Goal: Task Accomplishment & Management: Manage account settings

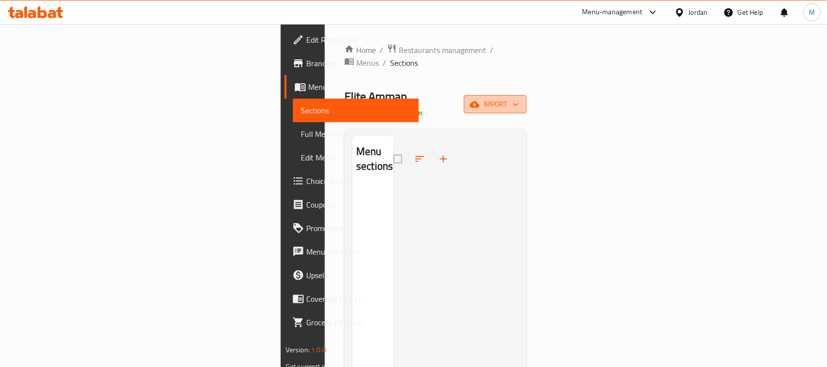
click at [519, 98] on span "import" at bounding box center [495, 104] width 47 height 12
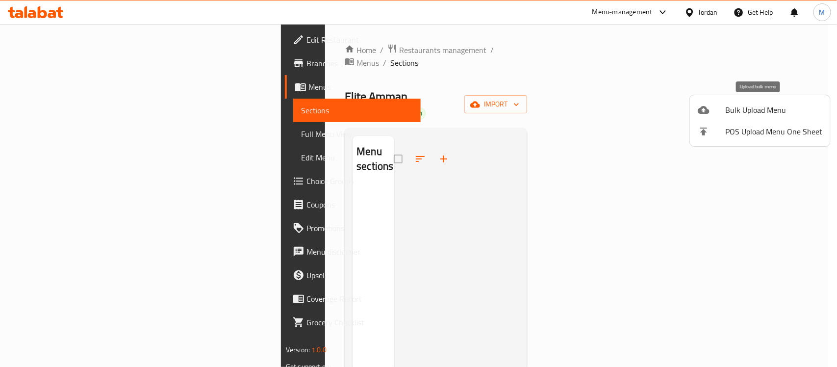
click at [772, 115] on span "Bulk Upload Menu" at bounding box center [773, 110] width 97 height 12
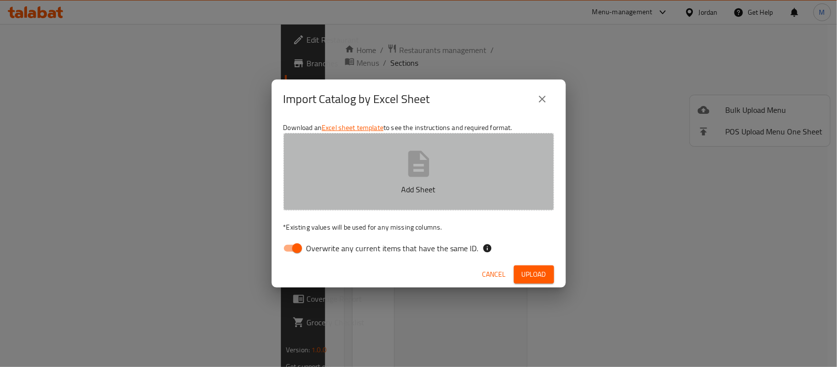
click at [415, 163] on icon "button" at bounding box center [418, 163] width 21 height 26
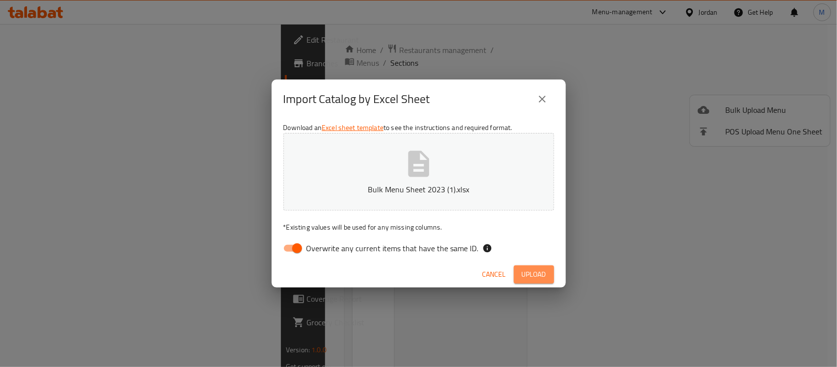
click at [529, 270] on span "Upload" at bounding box center [533, 274] width 25 height 12
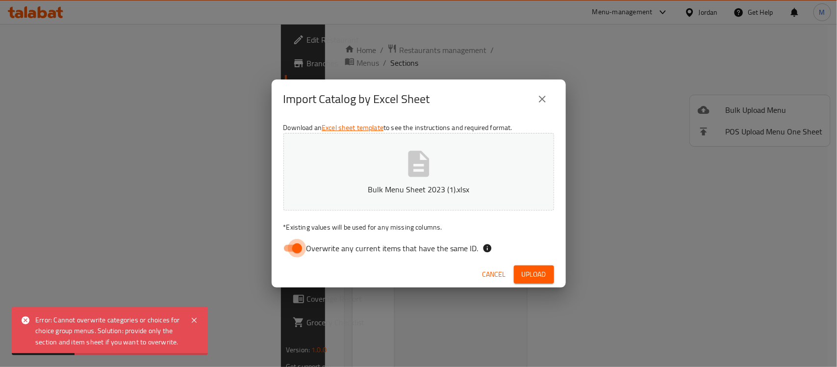
click at [290, 256] on input "Overwrite any current items that have the same ID." at bounding box center [297, 248] width 56 height 19
checkbox input "false"
click at [542, 271] on span "Upload" at bounding box center [533, 274] width 25 height 12
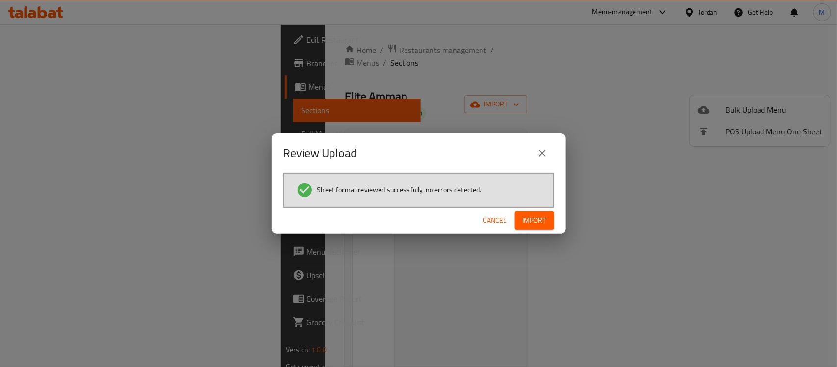
click at [549, 211] on button "Import" at bounding box center [534, 220] width 39 height 18
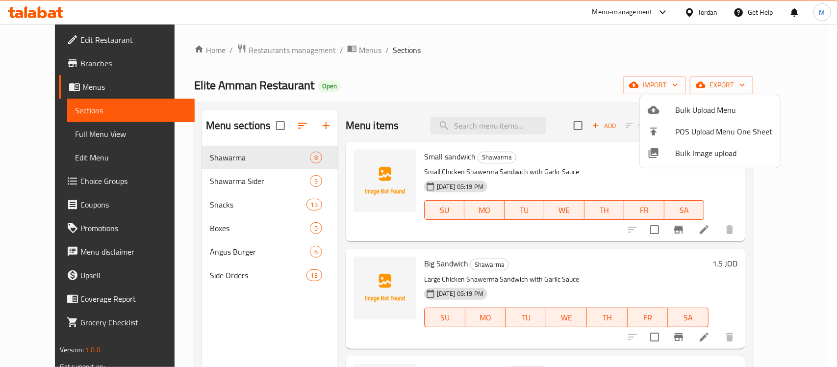
click at [65, 141] on div at bounding box center [418, 183] width 837 height 367
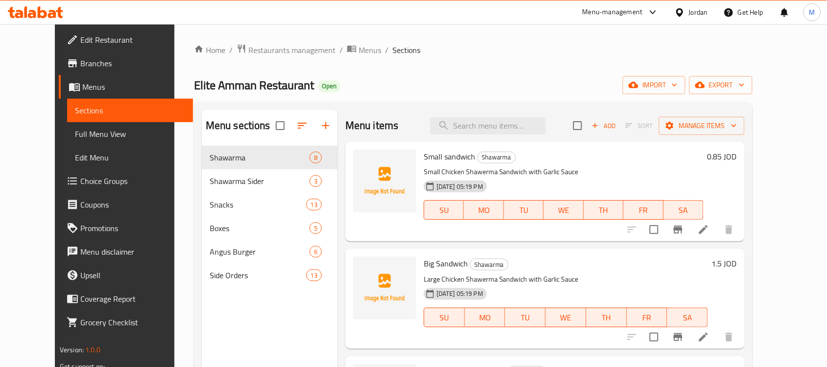
click at [75, 136] on span "Full Menu View" at bounding box center [130, 134] width 110 height 12
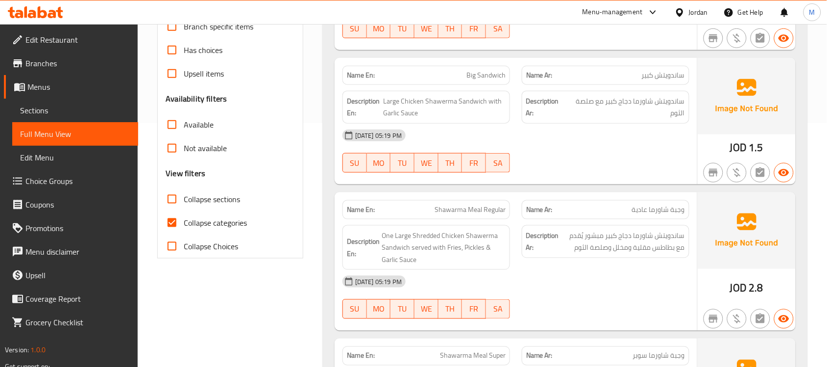
scroll to position [245, 0]
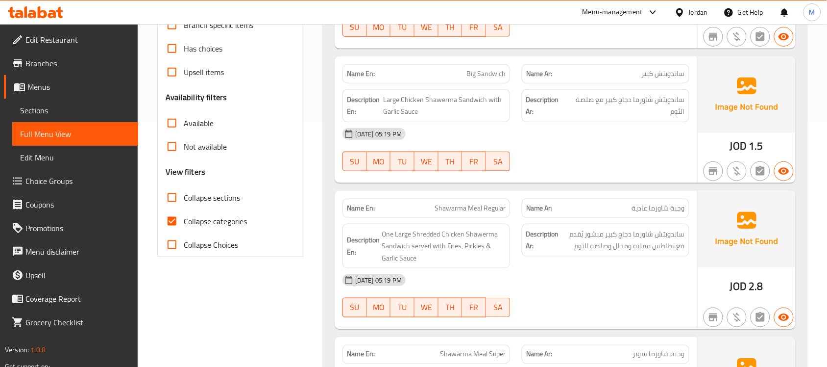
click at [200, 225] on span "Collapse categories" at bounding box center [215, 221] width 63 height 12
click at [184, 225] on input "Collapse categories" at bounding box center [172, 221] width 24 height 24
checkbox input "false"
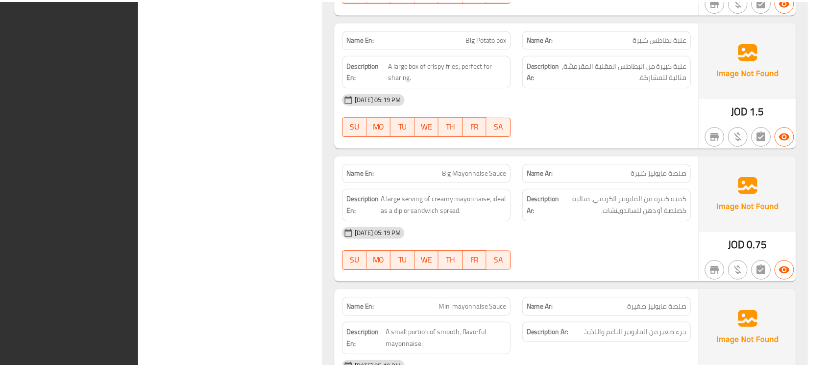
scroll to position [6872, 0]
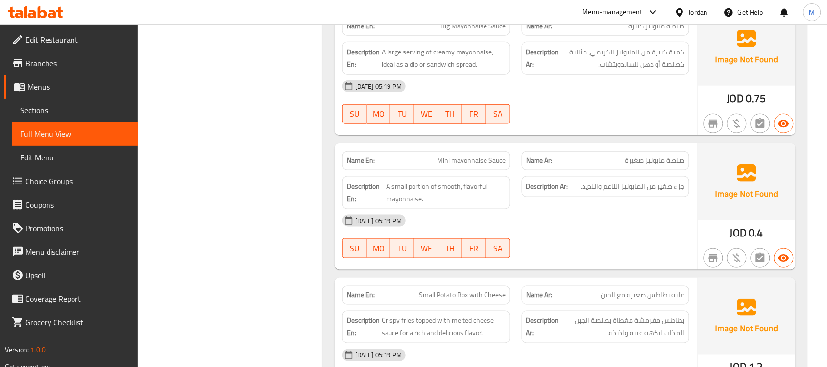
click at [84, 86] on span "Menus" at bounding box center [78, 87] width 103 height 12
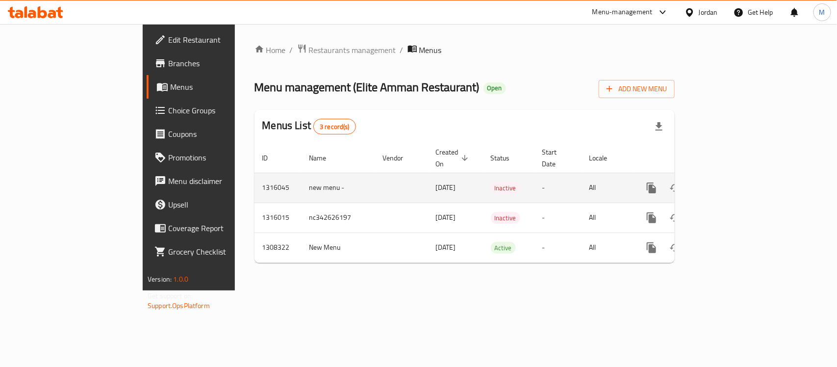
click at [254, 175] on td "1316045" at bounding box center [277, 188] width 47 height 30
copy tr "1316045 new menu -"
drag, startPoint x: 180, startPoint y: 175, endPoint x: 246, endPoint y: 181, distance: 65.5
click at [254, 181] on tr "1316045 new menu - 06/10/2025 Inactive - All" at bounding box center [497, 188] width 487 height 30
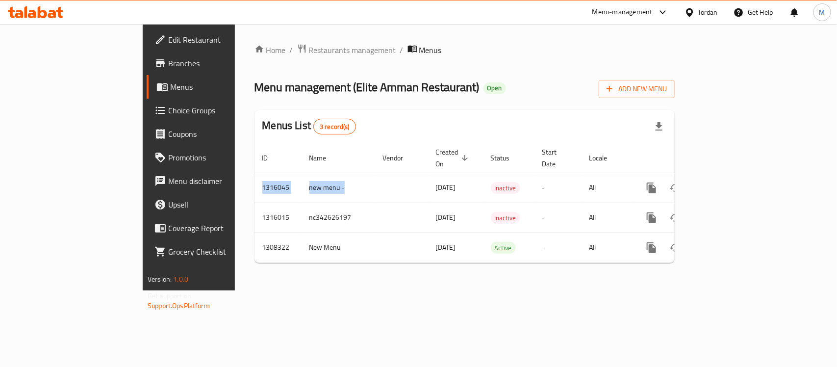
click at [168, 67] on span "Branches" at bounding box center [221, 63] width 106 height 12
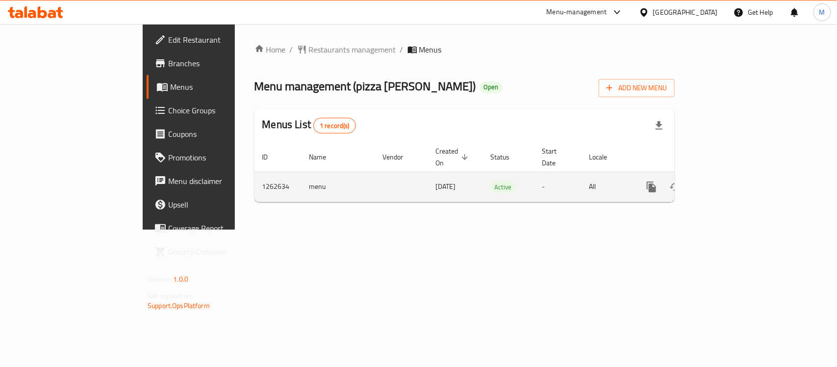
click at [728, 181] on icon "enhanced table" at bounding box center [722, 187] width 12 height 12
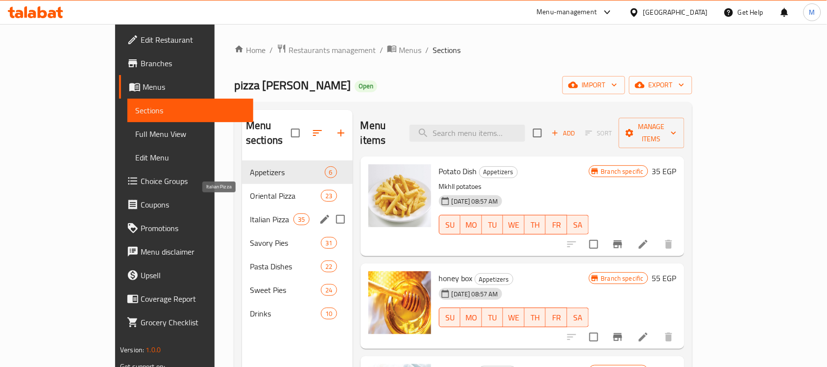
click at [250, 213] on span "Italian Pizza" at bounding box center [272, 219] width 44 height 12
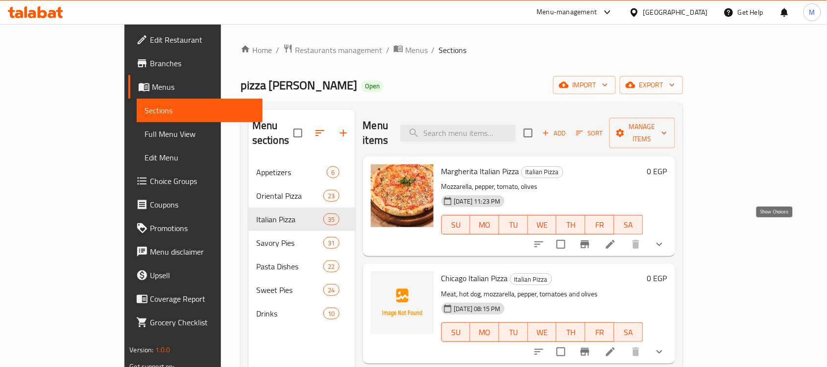
click at [666, 238] on icon "show more" at bounding box center [660, 244] width 12 height 12
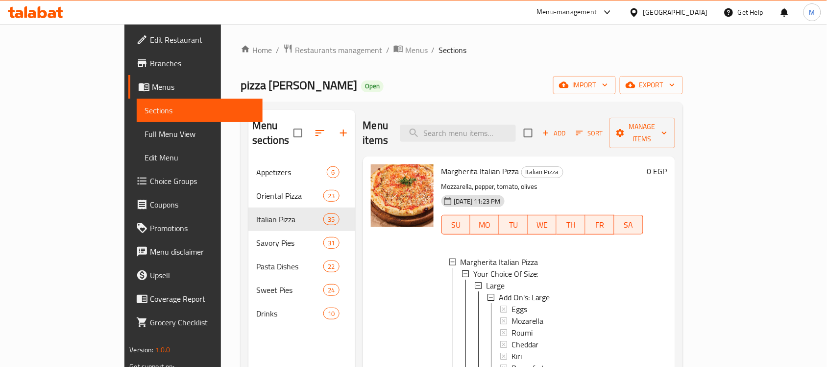
scroll to position [0, 0]
click at [486, 267] on span "Your Choice Of Size:" at bounding box center [505, 273] width 65 height 12
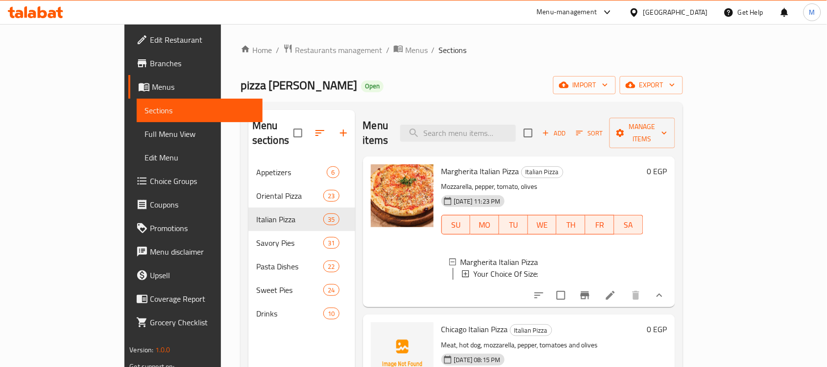
click at [486, 268] on span "Your Choice Of Size:" at bounding box center [505, 274] width 65 height 12
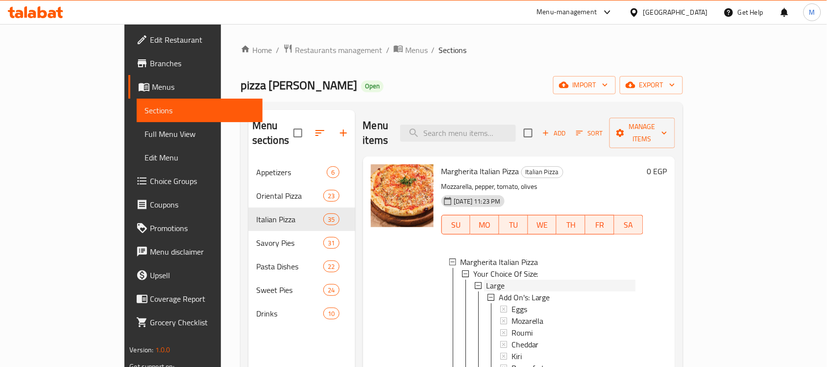
click at [486, 279] on div "Large" at bounding box center [560, 285] width 149 height 12
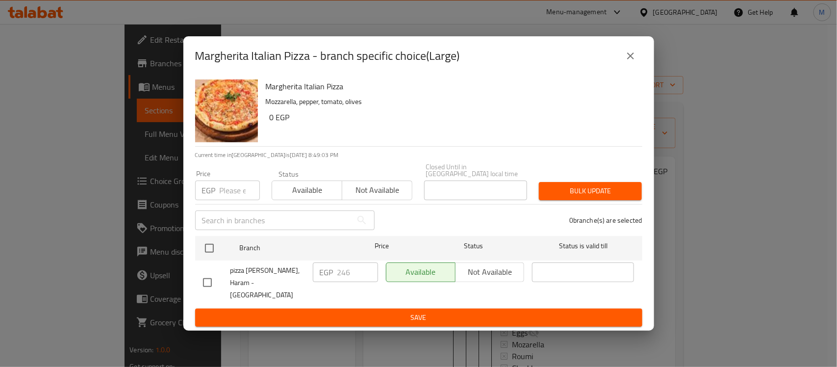
click at [207, 282] on input "checkbox" at bounding box center [207, 282] width 21 height 21
checkbox input "true"
click at [350, 274] on input "246" at bounding box center [357, 272] width 41 height 20
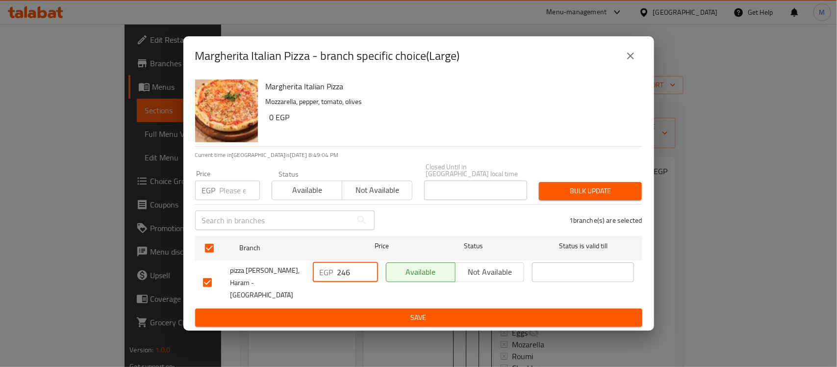
click at [350, 274] on input "246" at bounding box center [357, 272] width 41 height 20
type input "270"
click at [428, 311] on span "Save" at bounding box center [418, 317] width 431 height 12
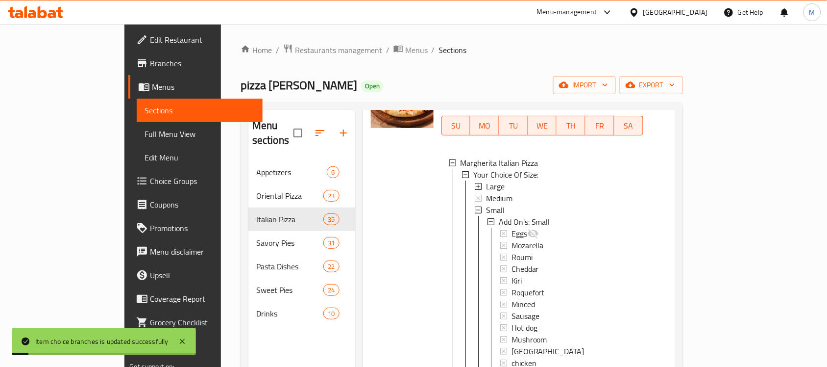
scroll to position [123, 0]
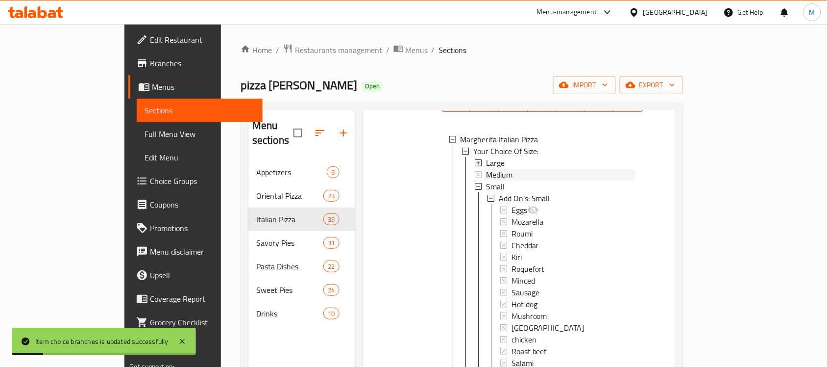
click at [486, 169] on span "Medium" at bounding box center [499, 175] width 26 height 12
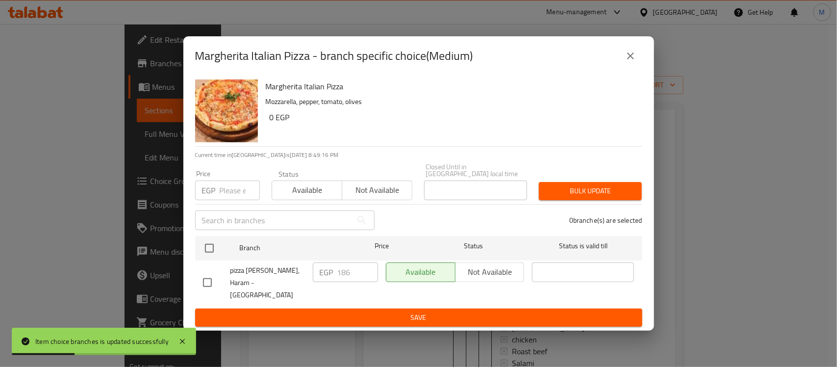
click at [188, 282] on div "Margherita Italian Pizza Mozzarella, pepper, tomato, olives 0 EGP Current time …" at bounding box center [418, 202] width 470 height 255
click at [208, 275] on input "checkbox" at bounding box center [207, 282] width 21 height 21
checkbox input "true"
click at [351, 282] on input "186" at bounding box center [357, 272] width 41 height 20
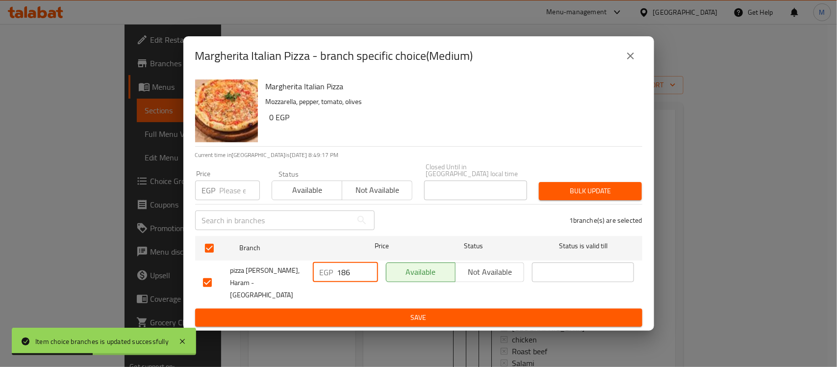
click at [351, 282] on input "186" at bounding box center [357, 272] width 41 height 20
type input "205"
click at [439, 311] on span "Save" at bounding box center [418, 317] width 431 height 12
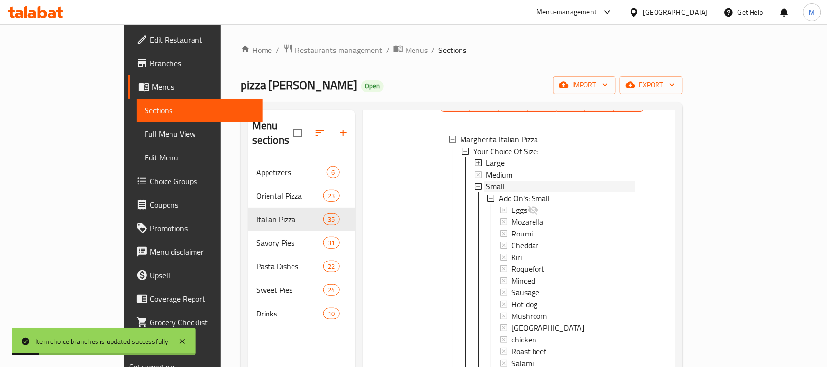
click at [486, 180] on span "Small" at bounding box center [495, 186] width 19 height 12
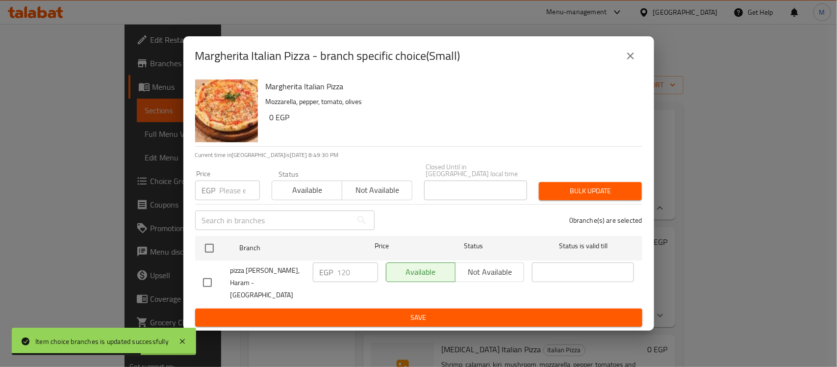
click at [199, 283] on input "checkbox" at bounding box center [207, 282] width 21 height 21
checkbox input "true"
click at [339, 274] on input "120" at bounding box center [357, 272] width 41 height 20
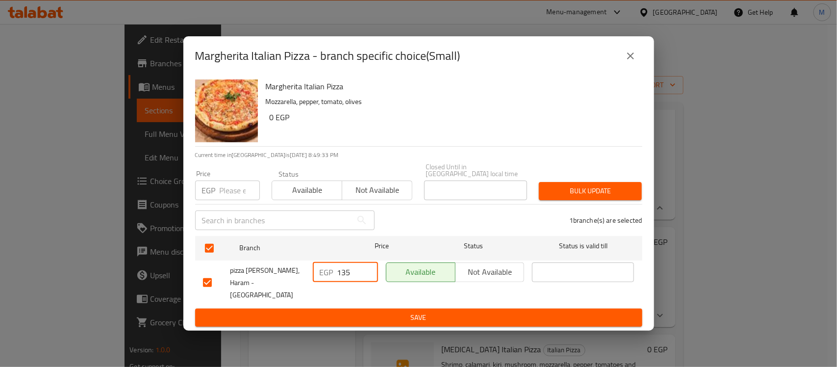
type input "135"
click at [400, 311] on span "Save" at bounding box center [418, 317] width 431 height 12
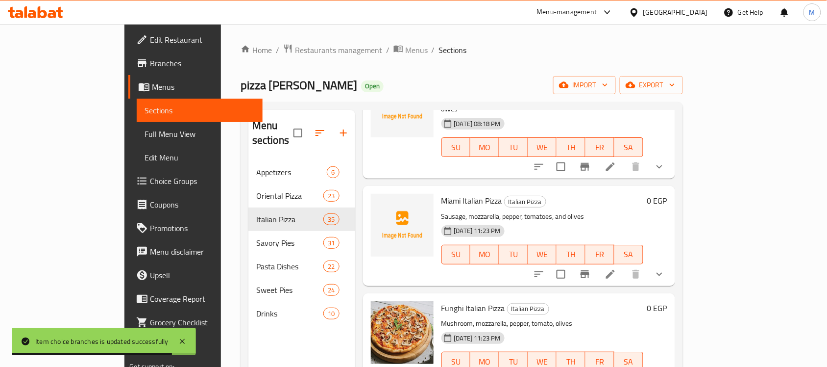
scroll to position [402, 0]
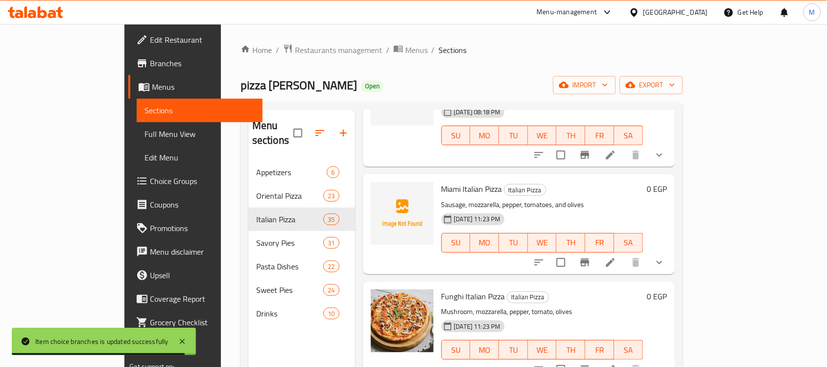
click at [666, 256] on icon "show more" at bounding box center [660, 262] width 12 height 12
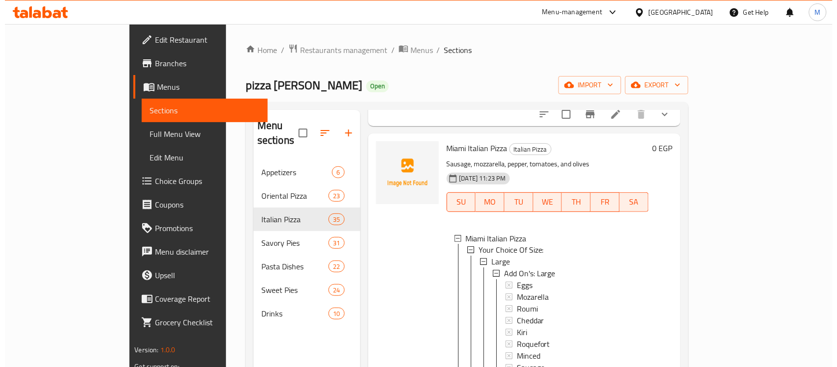
scroll to position [463, 0]
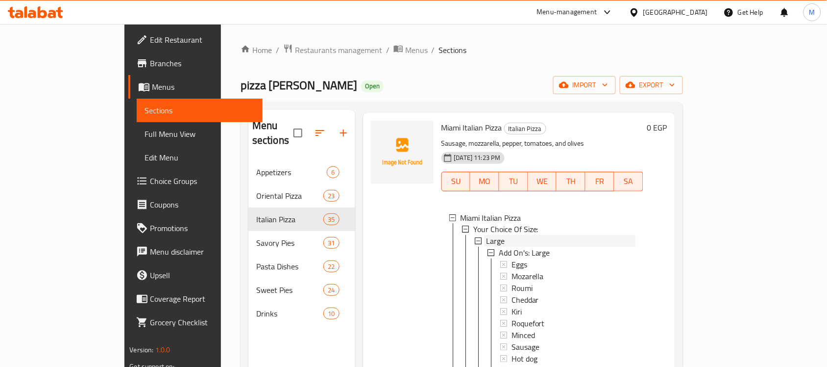
click at [486, 235] on span "Large" at bounding box center [495, 241] width 19 height 12
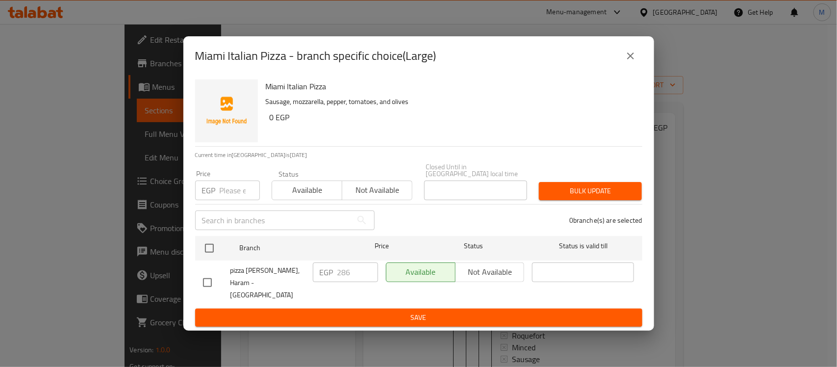
scroll to position [0, 0]
click at [218, 283] on div at bounding box center [216, 282] width 27 height 21
click at [207, 278] on input "checkbox" at bounding box center [207, 282] width 21 height 21
checkbox input "true"
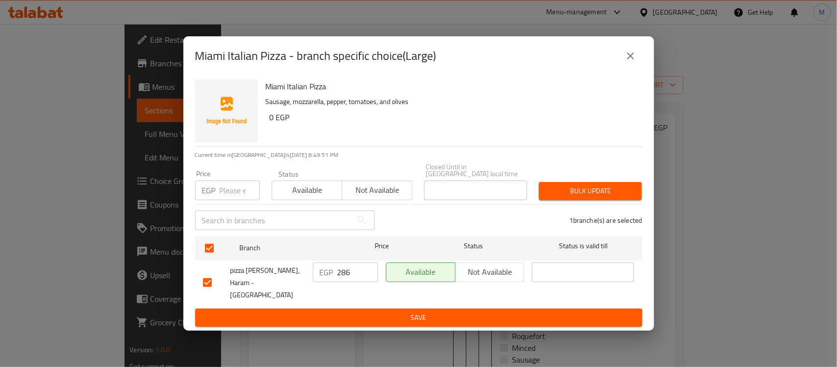
click at [324, 282] on div "EGP 286 ​" at bounding box center [345, 272] width 65 height 20
click at [333, 270] on div "EGP 286 ​" at bounding box center [345, 272] width 65 height 20
click at [344, 280] on input "286" at bounding box center [357, 272] width 41 height 20
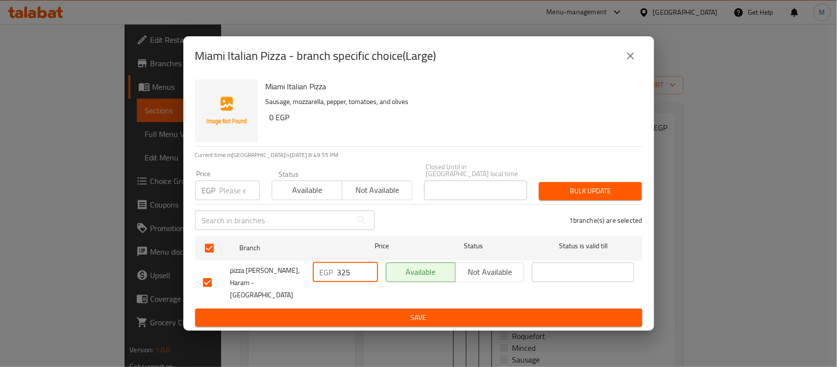
type input "325"
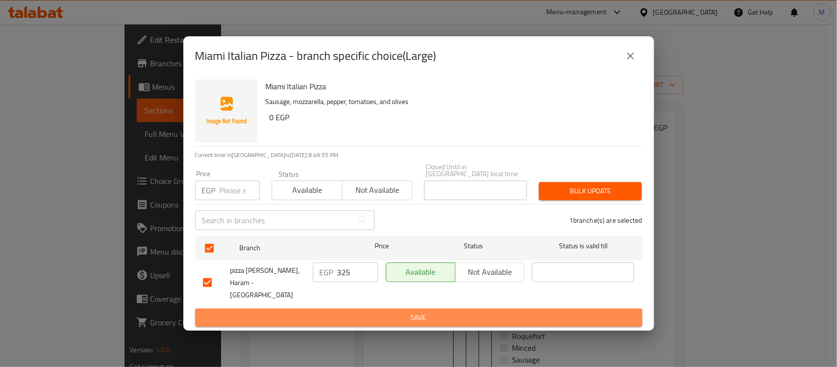
click at [433, 311] on span "Save" at bounding box center [418, 317] width 431 height 12
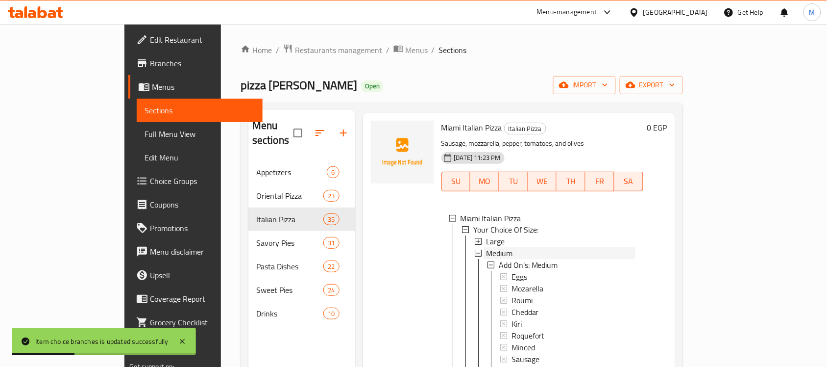
click at [486, 247] on span "Medium" at bounding box center [499, 253] width 26 height 12
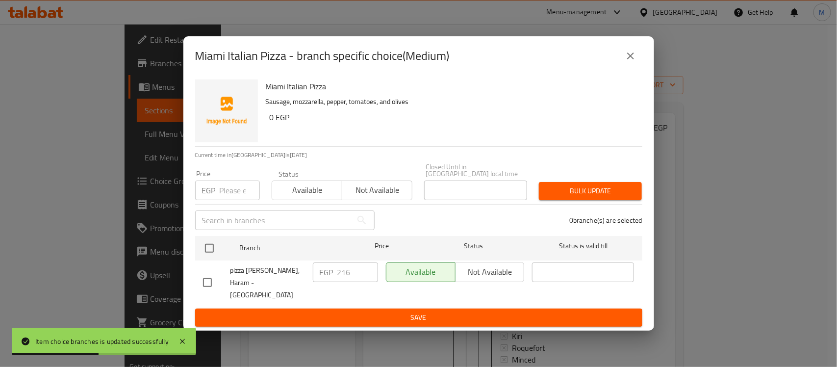
click at [201, 283] on input "checkbox" at bounding box center [207, 282] width 21 height 21
checkbox input "true"
click at [344, 273] on input "216" at bounding box center [357, 272] width 41 height 20
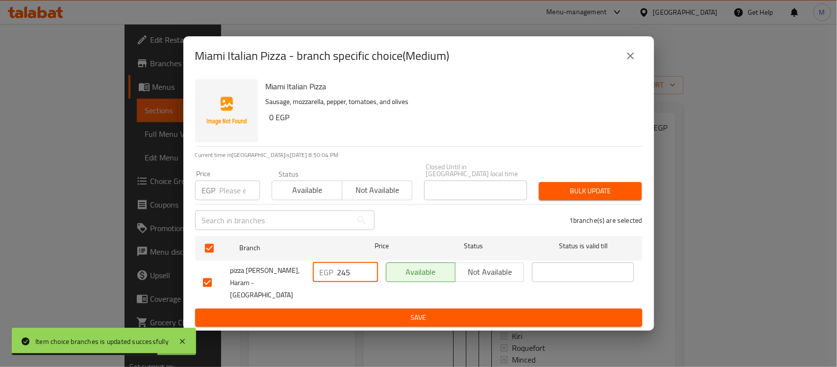
type input "245"
click at [361, 308] on button "Save" at bounding box center [418, 317] width 447 height 18
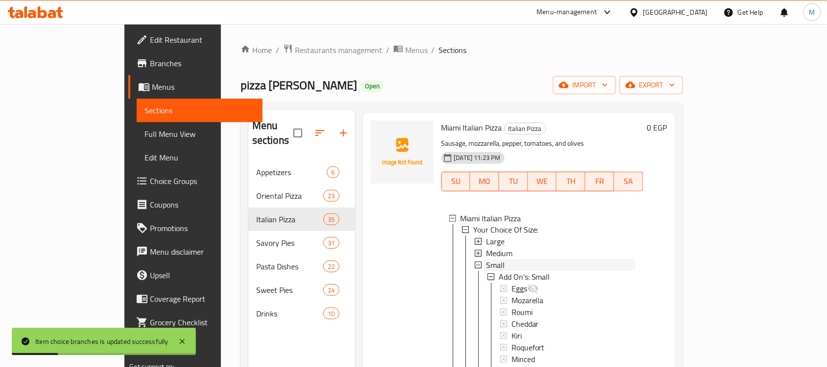
click at [484, 259] on div "Small" at bounding box center [559, 265] width 151 height 12
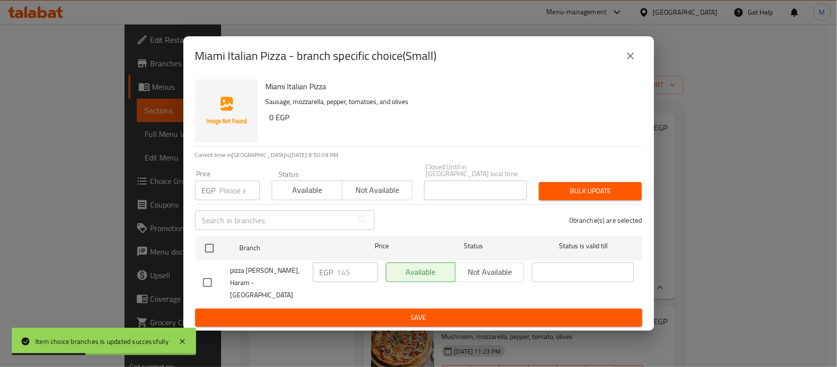
click at [202, 281] on input "checkbox" at bounding box center [207, 282] width 21 height 21
checkbox input "true"
click at [343, 270] on input "145" at bounding box center [357, 272] width 41 height 20
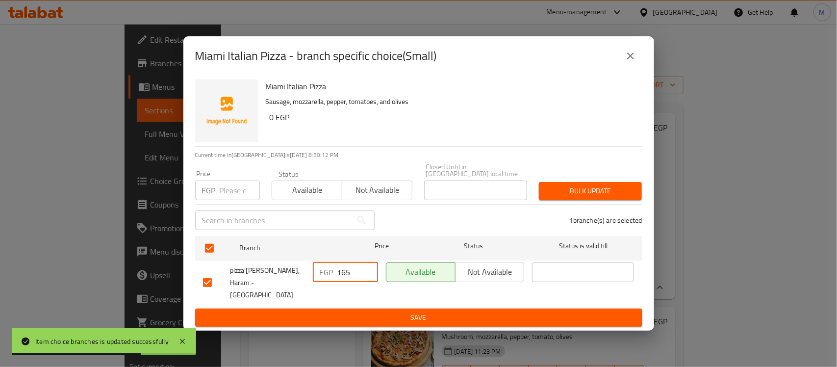
type input "165"
click at [364, 311] on span "Save" at bounding box center [418, 317] width 431 height 12
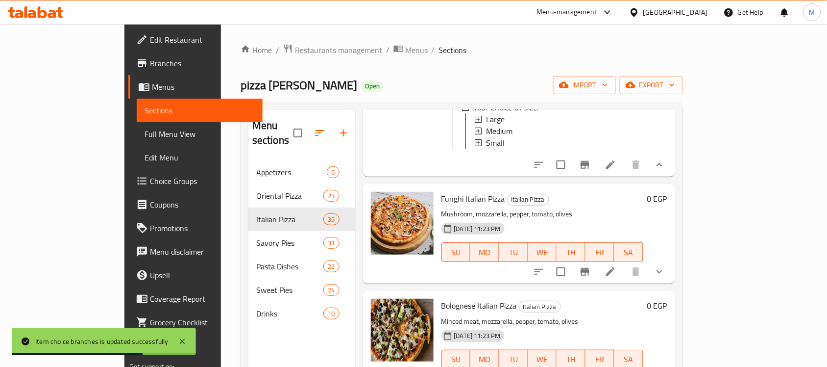
scroll to position [647, 0]
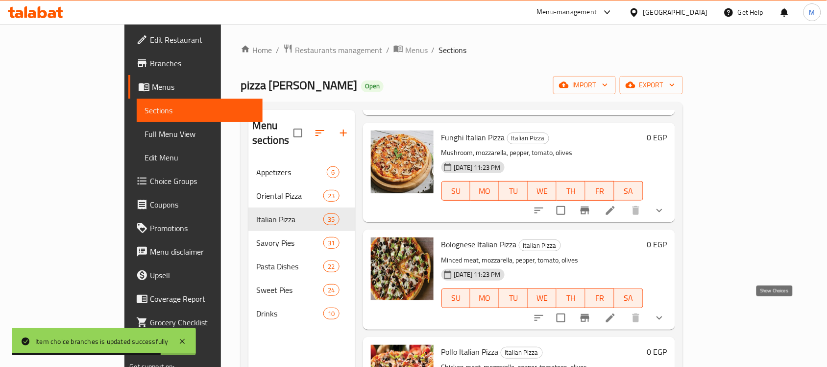
click at [666, 312] on icon "show more" at bounding box center [660, 318] width 12 height 12
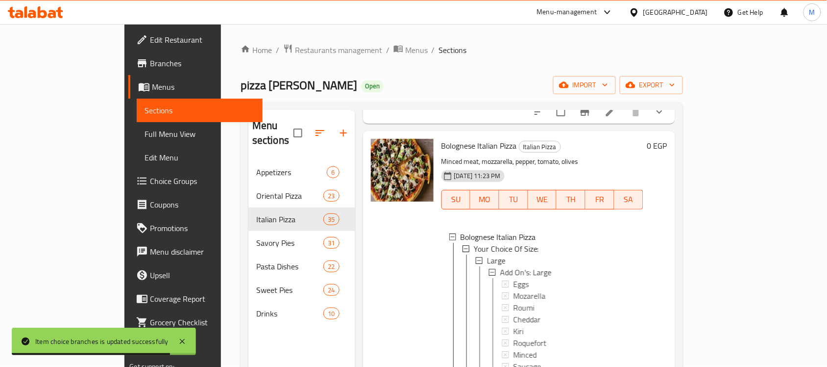
scroll to position [769, 0]
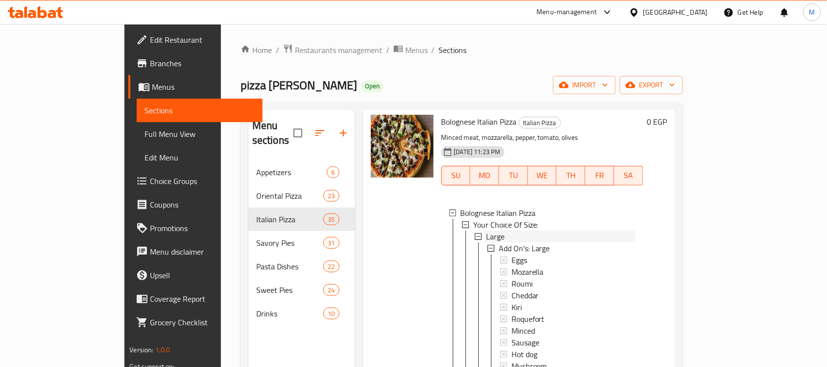
click at [486, 230] on span "Large" at bounding box center [495, 236] width 19 height 12
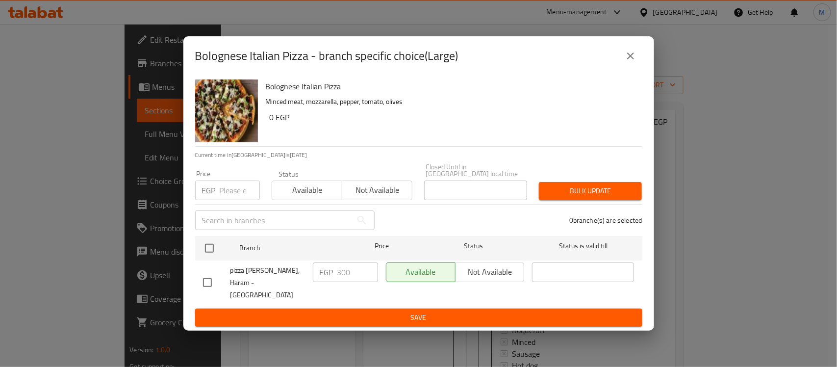
click at [216, 276] on input "checkbox" at bounding box center [207, 282] width 21 height 21
checkbox input "true"
click at [339, 275] on input "300" at bounding box center [357, 272] width 41 height 20
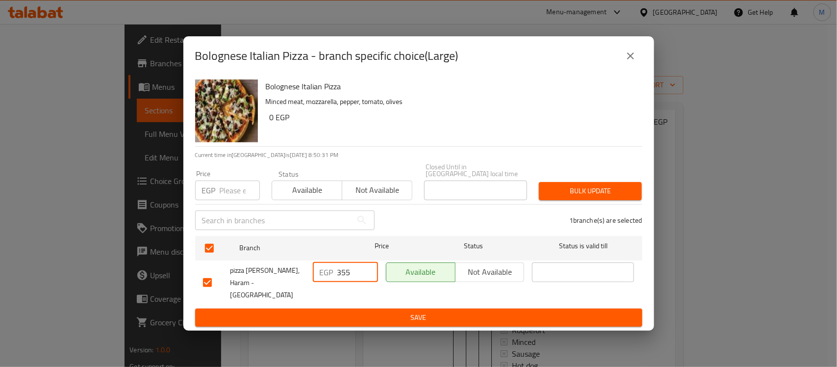
type input "355"
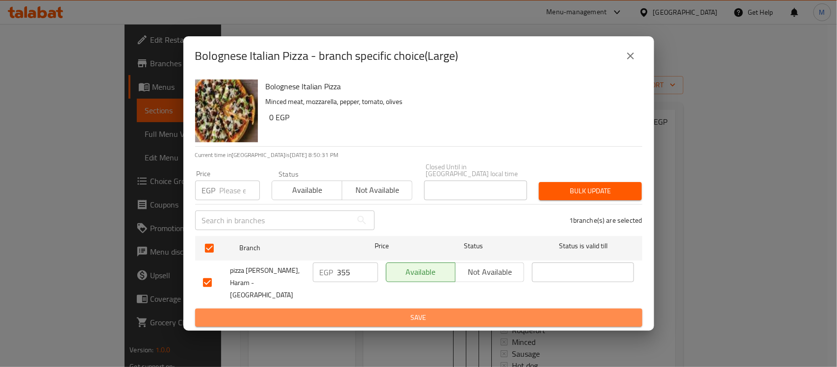
click at [372, 311] on span "Save" at bounding box center [418, 317] width 431 height 12
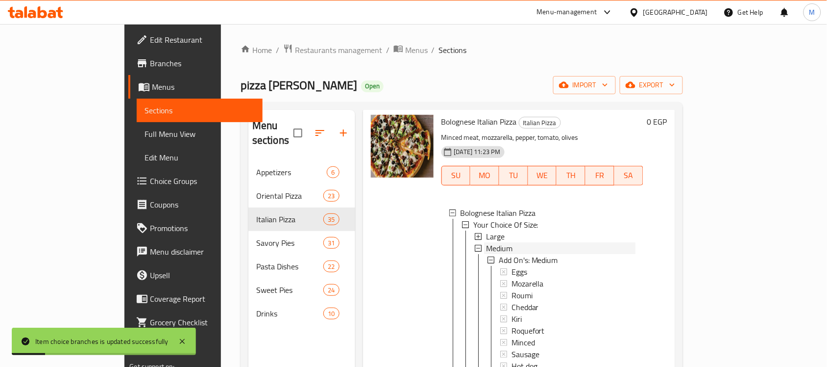
click at [486, 242] on span "Medium" at bounding box center [499, 248] width 26 height 12
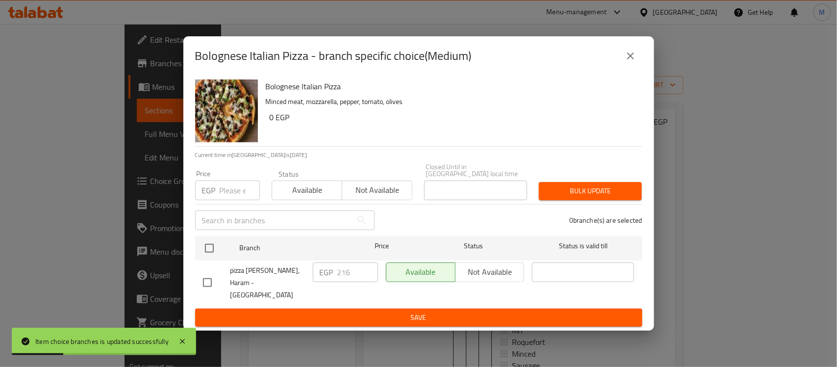
click at [206, 272] on input "checkbox" at bounding box center [207, 282] width 21 height 21
checkbox input "true"
click at [341, 278] on input "216" at bounding box center [357, 272] width 41 height 20
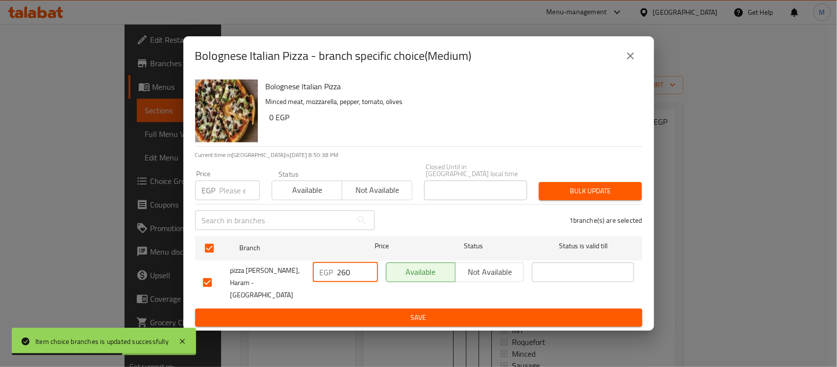
type input "260"
click at [408, 294] on div "Available Not available" at bounding box center [455, 282] width 147 height 49
click at [407, 311] on span "Save" at bounding box center [418, 317] width 431 height 12
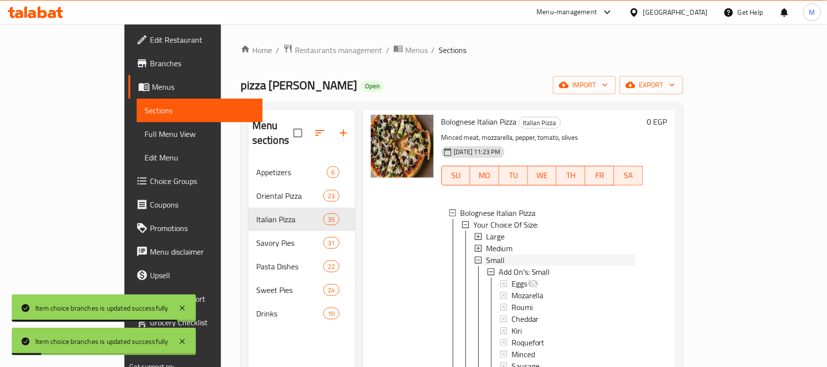
click at [486, 254] on span "Small" at bounding box center [495, 260] width 19 height 12
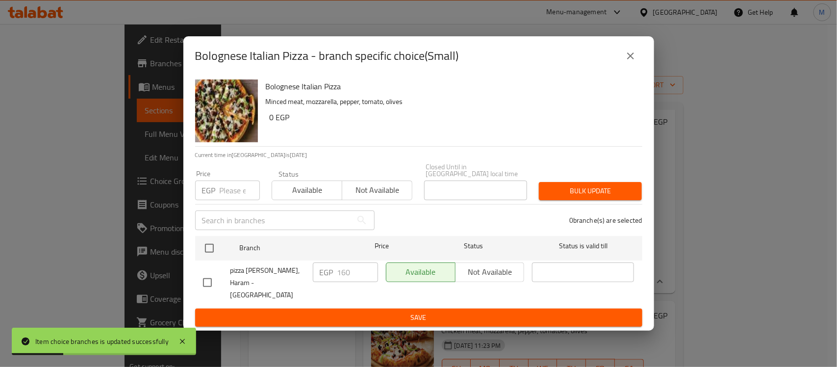
click at [218, 275] on div at bounding box center [216, 282] width 27 height 21
click at [211, 277] on input "checkbox" at bounding box center [207, 282] width 21 height 21
checkbox input "true"
click at [336, 280] on div "EGP 160 ​" at bounding box center [345, 272] width 65 height 20
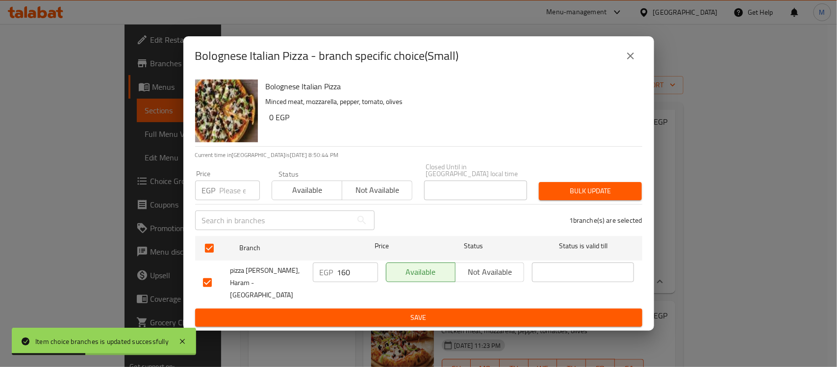
click at [336, 280] on div "EGP 160 ​" at bounding box center [345, 272] width 65 height 20
click at [342, 276] on input "160" at bounding box center [357, 272] width 41 height 20
type input "170"
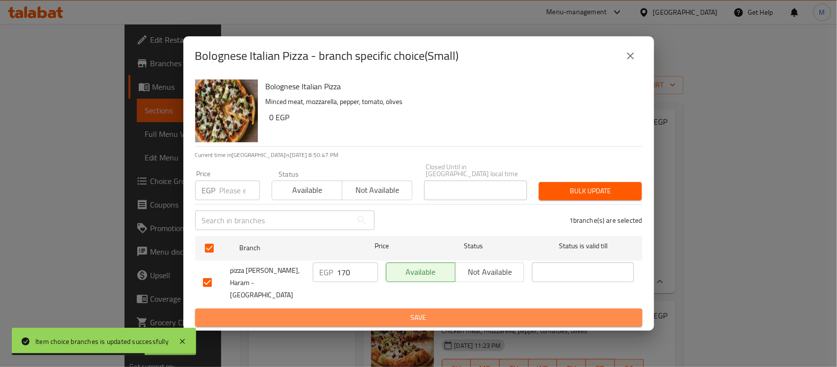
click at [416, 311] on span "Save" at bounding box center [418, 317] width 431 height 12
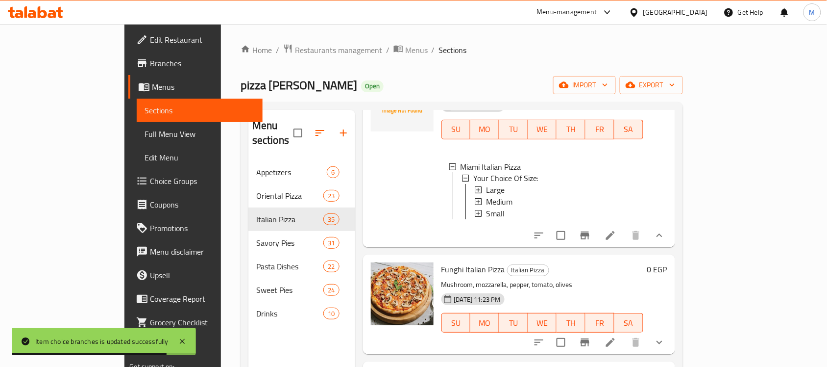
scroll to position [543, 0]
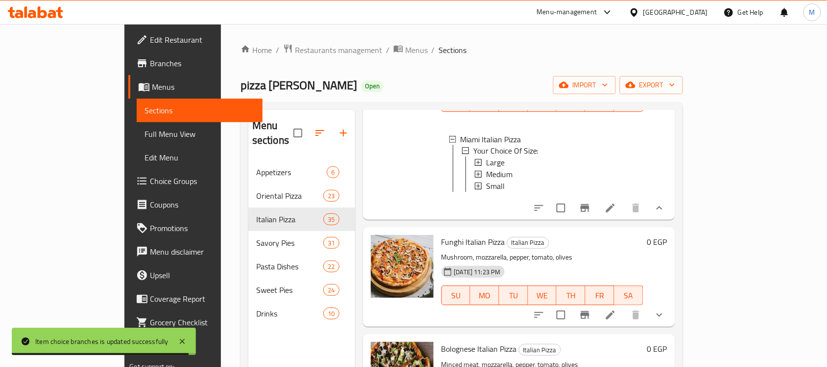
click at [666, 309] on icon "show more" at bounding box center [660, 315] width 12 height 12
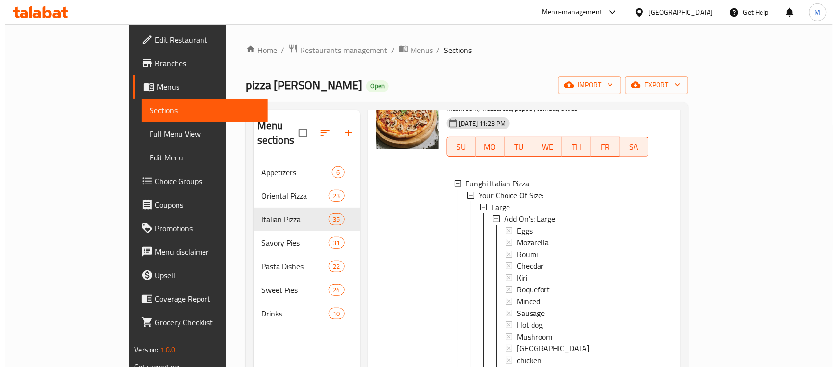
scroll to position [726, 0]
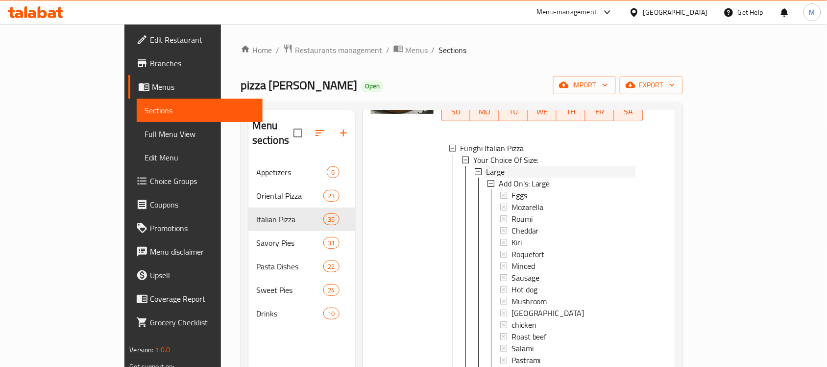
click at [486, 166] on span "Large" at bounding box center [495, 172] width 19 height 12
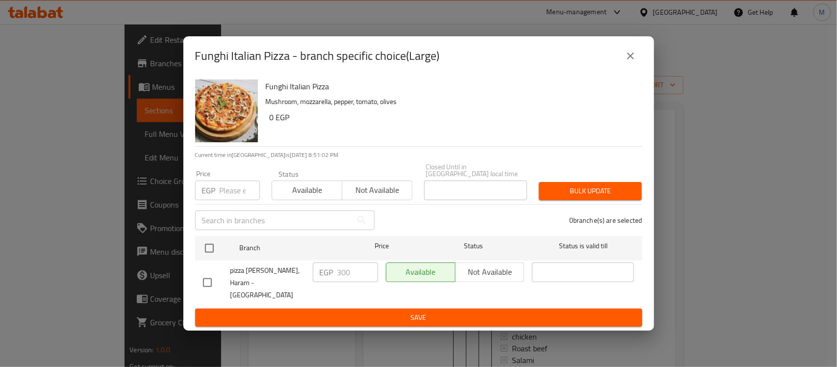
drag, startPoint x: 217, startPoint y: 277, endPoint x: 212, endPoint y: 277, distance: 4.9
click at [214, 278] on input "checkbox" at bounding box center [207, 282] width 21 height 21
checkbox input "true"
click at [337, 274] on input "300" at bounding box center [357, 272] width 41 height 20
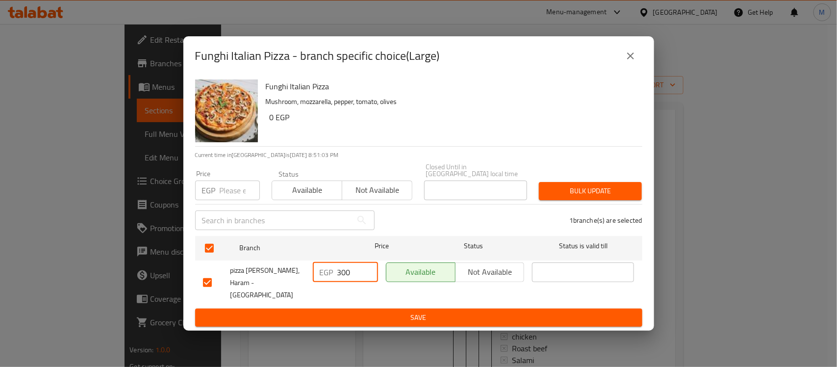
click at [337, 276] on input "300" at bounding box center [357, 272] width 41 height 20
type input "355"
click at [344, 311] on span "Save" at bounding box center [418, 317] width 431 height 12
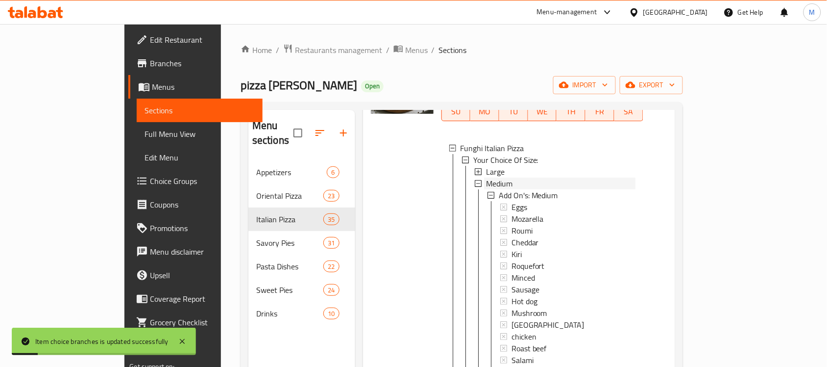
click at [486, 177] on span "Medium" at bounding box center [499, 183] width 26 height 12
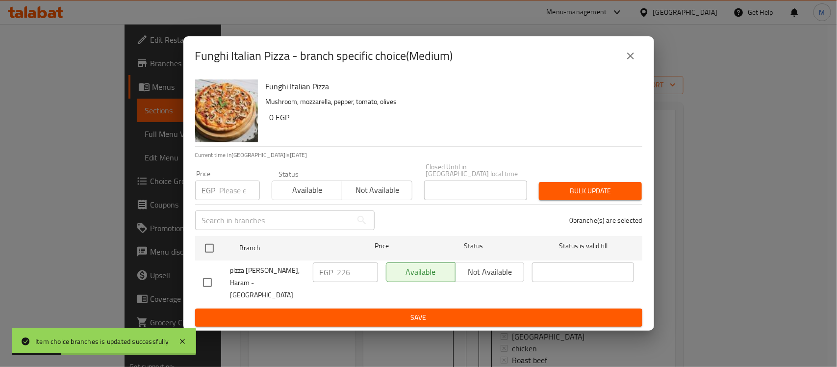
click at [211, 283] on input "checkbox" at bounding box center [207, 282] width 21 height 21
checkbox input "true"
click at [334, 272] on div "EGP 226 ​" at bounding box center [345, 272] width 65 height 20
click at [341, 273] on input "226" at bounding box center [357, 272] width 41 height 20
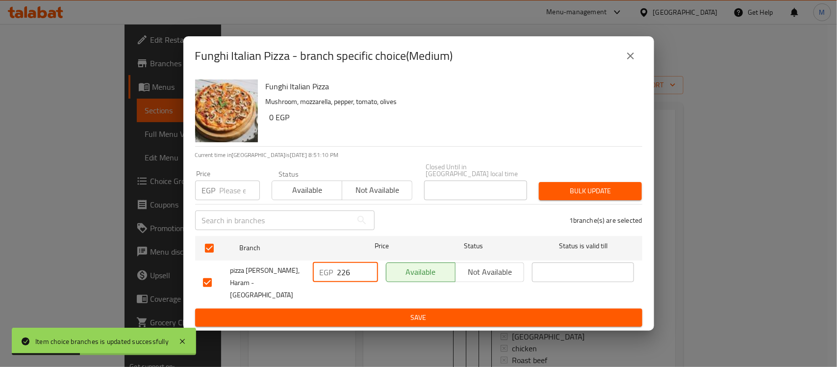
click at [341, 273] on input "226" at bounding box center [357, 272] width 41 height 20
type input "260"
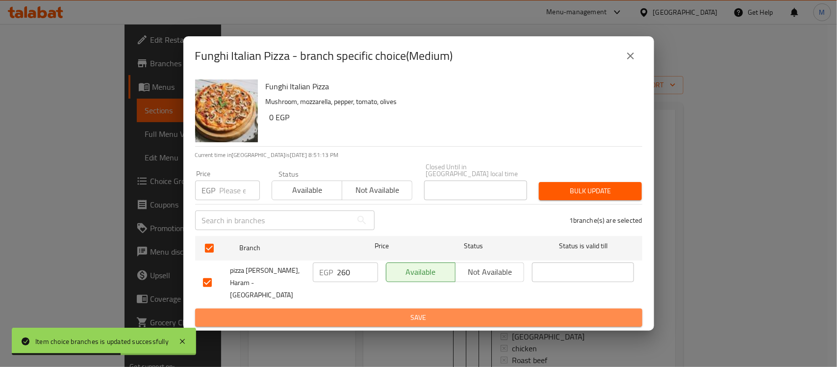
click at [398, 311] on span "Save" at bounding box center [418, 317] width 431 height 12
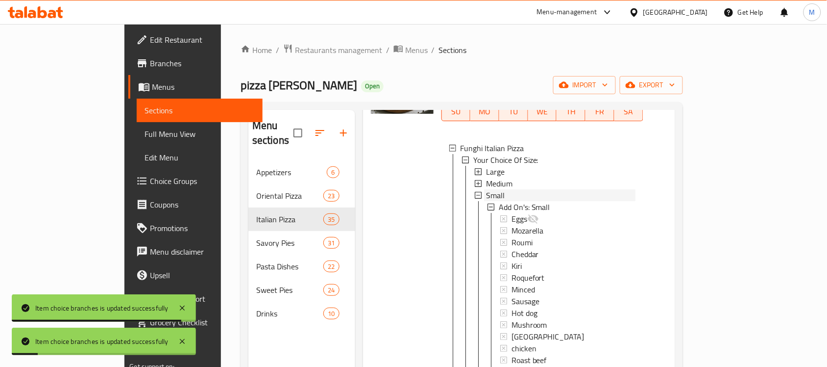
click at [486, 189] on span "Small" at bounding box center [495, 195] width 19 height 12
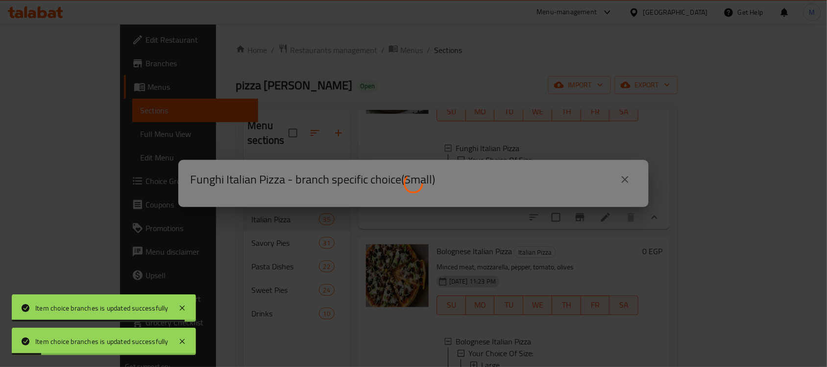
scroll to position [0, 0]
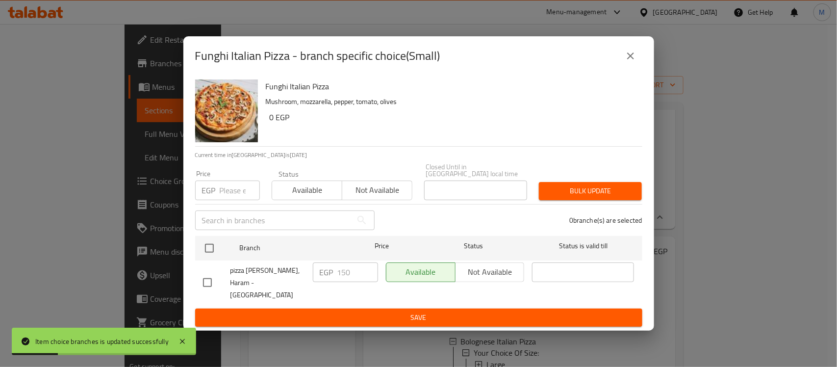
click at [202, 272] on input "checkbox" at bounding box center [207, 282] width 21 height 21
checkbox input "true"
click at [337, 279] on input "150" at bounding box center [357, 272] width 41 height 20
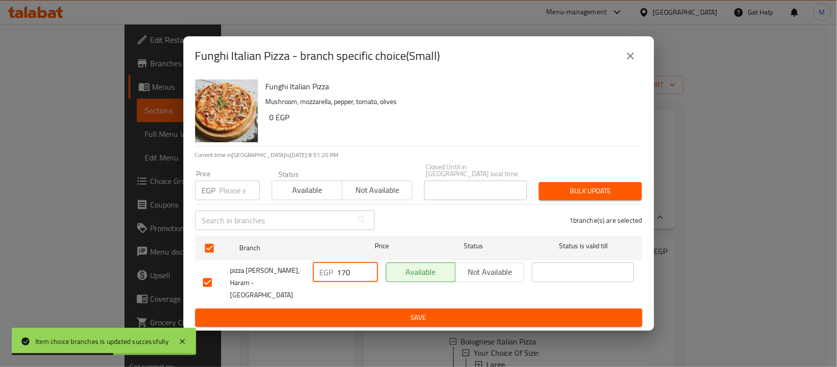
type input "170"
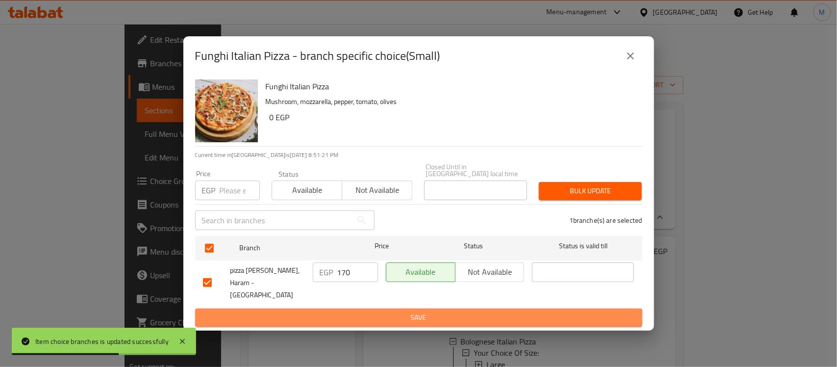
click at [346, 311] on span "Save" at bounding box center [418, 317] width 431 height 12
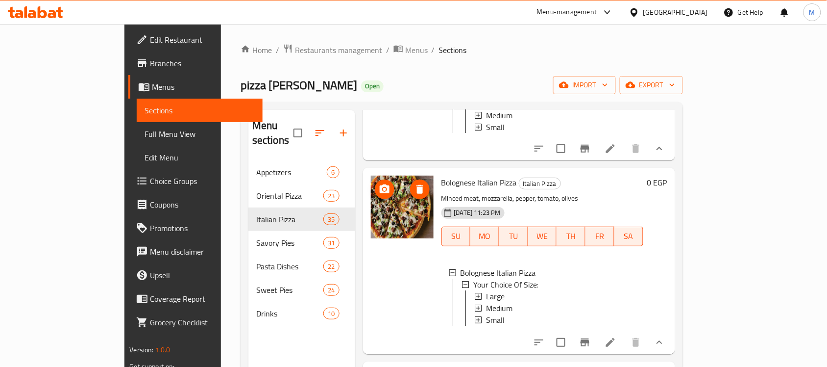
scroll to position [849, 0]
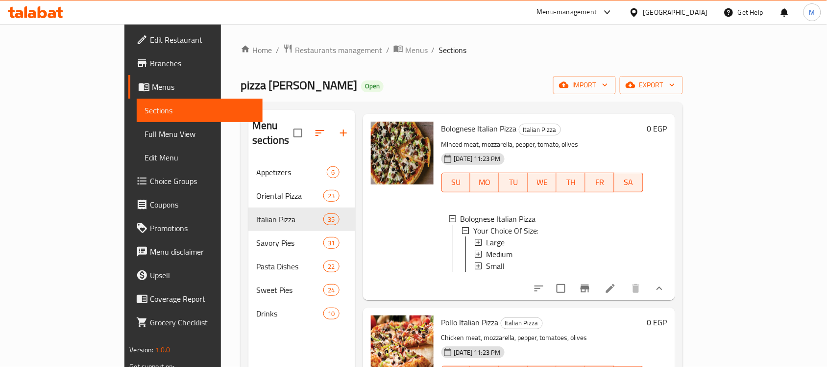
click at [145, 131] on span "Full Menu View" at bounding box center [200, 134] width 110 height 12
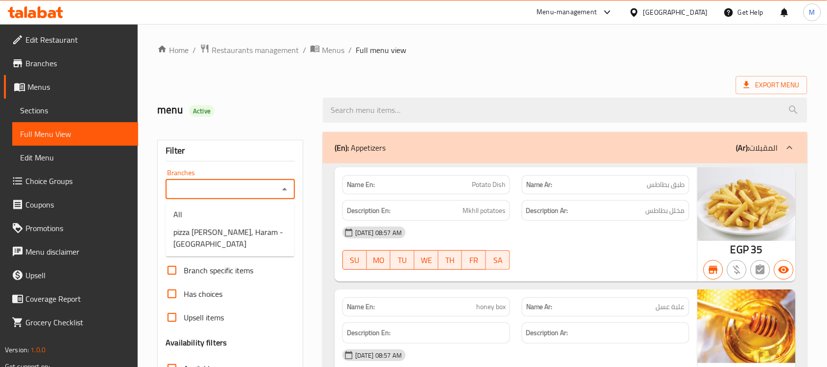
click at [226, 189] on input "Branches" at bounding box center [222, 189] width 107 height 14
click at [263, 229] on span "pizza [PERSON_NAME], Haram - [GEOGRAPHIC_DATA]" at bounding box center [229, 238] width 113 height 24
type input "pizza [PERSON_NAME], Haram - [GEOGRAPHIC_DATA]"
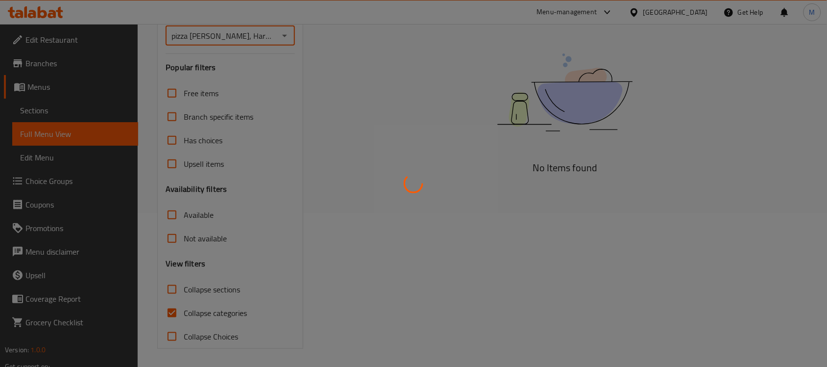
scroll to position [155, 0]
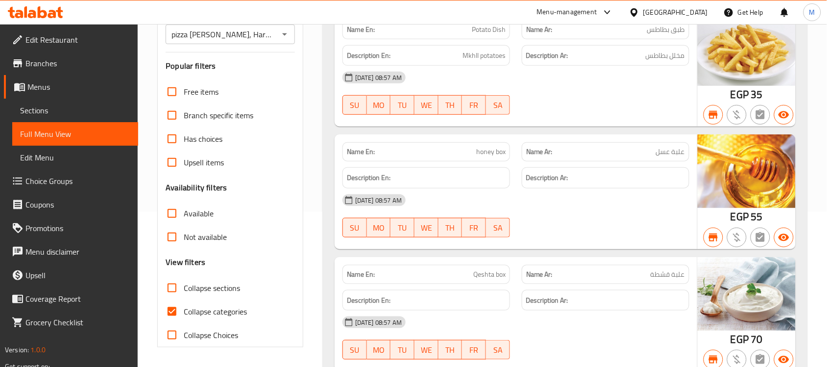
click at [185, 311] on span "Collapse categories" at bounding box center [215, 311] width 63 height 12
click at [184, 311] on input "Collapse categories" at bounding box center [172, 311] width 24 height 24
checkbox input "false"
click at [199, 288] on span "Collapse sections" at bounding box center [212, 288] width 56 height 12
click at [184, 288] on input "Collapse sections" at bounding box center [172, 288] width 24 height 24
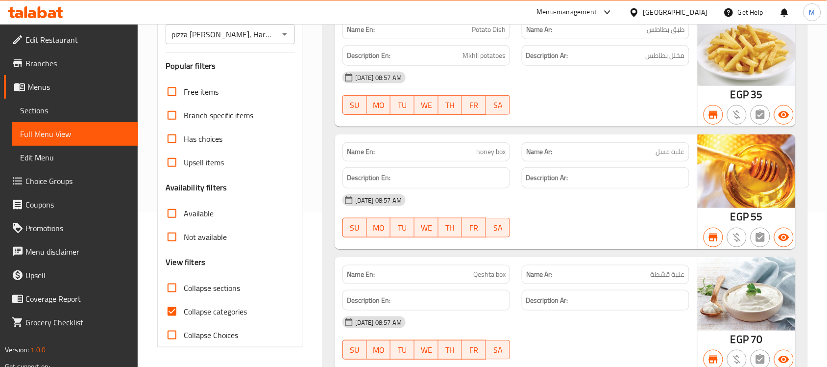
checkbox input "true"
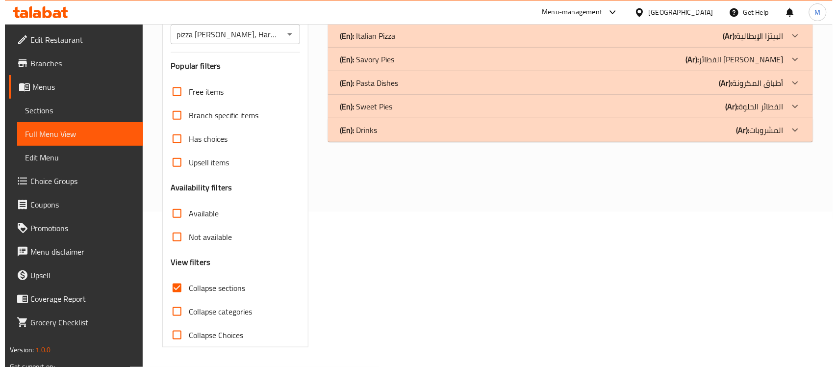
scroll to position [0, 0]
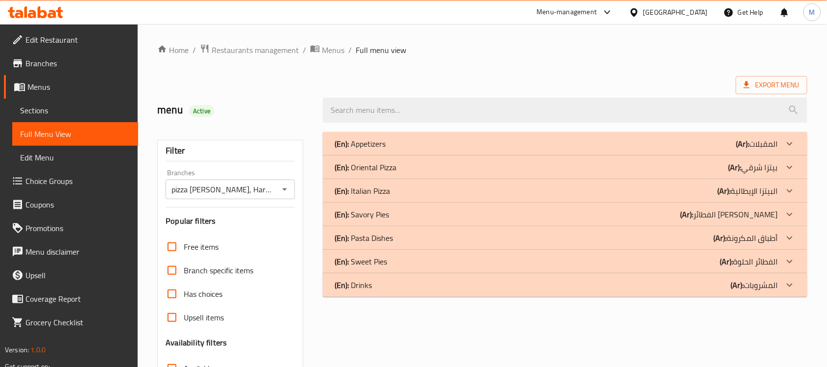
click at [701, 191] on div "(En): Italian Pizza (Ar): البيتزا الإيطالية" at bounding box center [557, 191] width 444 height 12
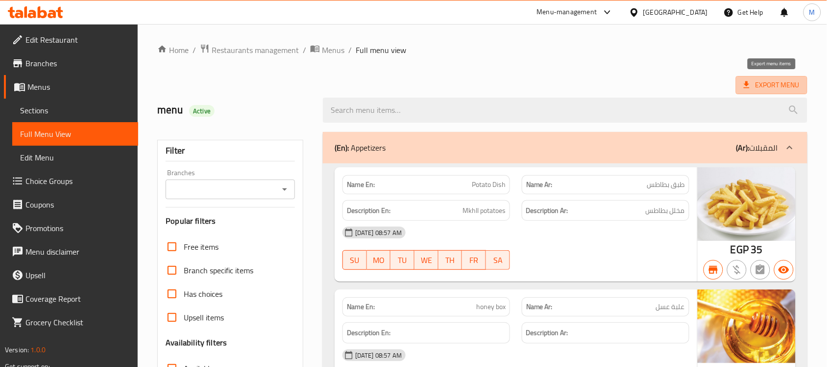
click at [749, 81] on icon at bounding box center [747, 85] width 10 height 10
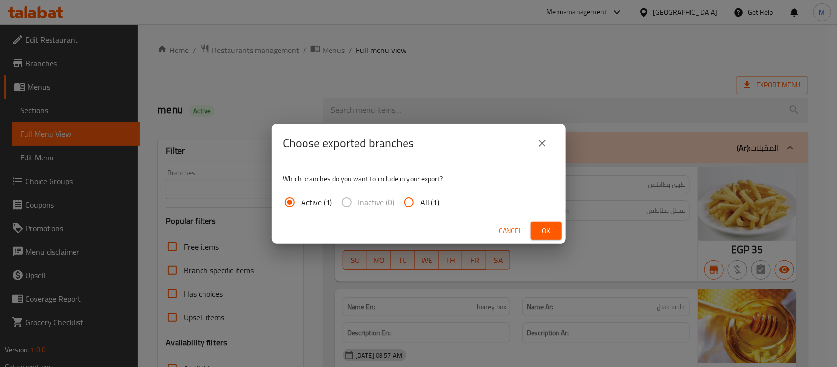
click at [537, 230] on button "Ok" at bounding box center [545, 231] width 31 height 18
